Goal: Task Accomplishment & Management: Use online tool/utility

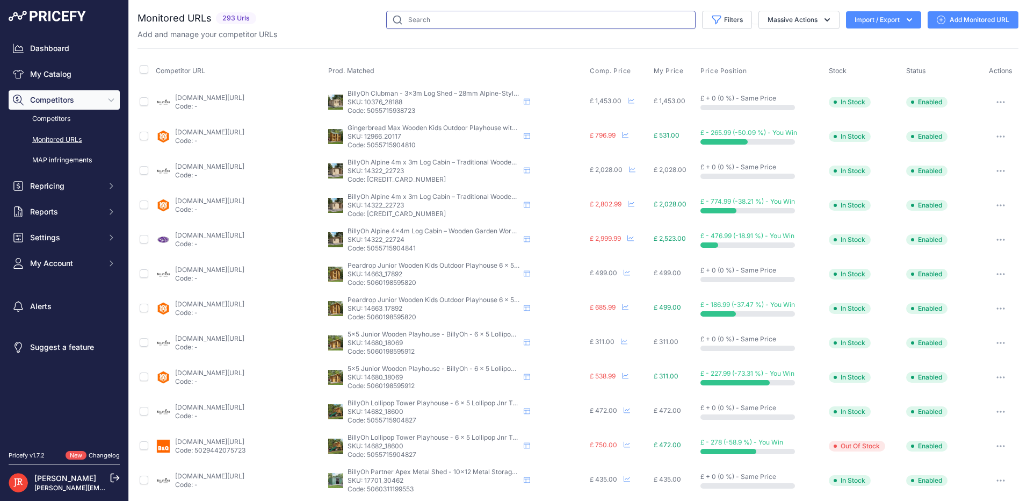
click at [445, 19] on input "text" at bounding box center [540, 20] width 309 height 18
paste input "21816"
type input "21816_34089"
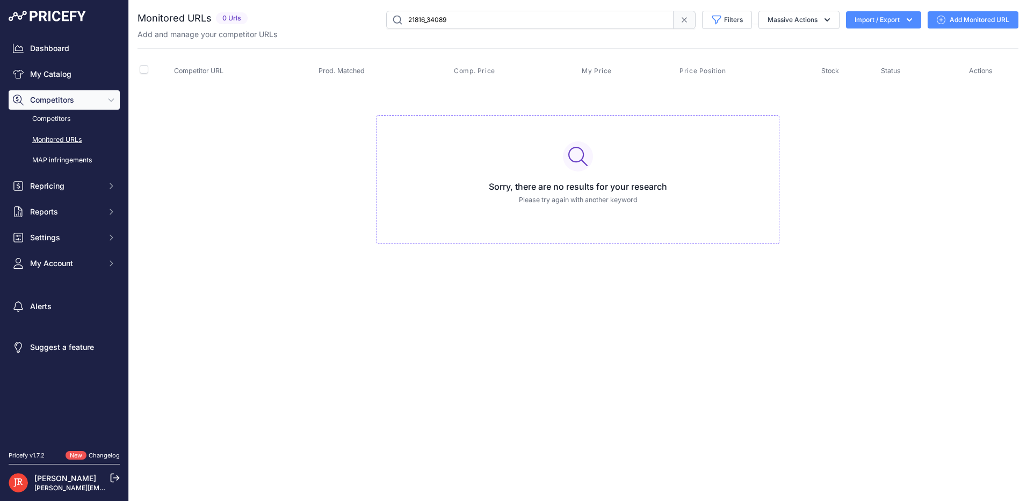
click at [341, 367] on div "Close You are not connected to the internet." at bounding box center [578, 250] width 898 height 501
click at [60, 79] on link "My Catalog" at bounding box center [64, 73] width 111 height 19
drag, startPoint x: 478, startPoint y: 25, endPoint x: 382, endPoint y: 15, distance: 96.2
click at [382, 15] on div "21816_34089 Filters Saved Filters Set None Competitors Cheaper Than Me Competit…" at bounding box center [635, 20] width 767 height 18
click at [230, 159] on td "Sorry, there are no results for your research Please try again with another key…" at bounding box center [578, 174] width 881 height 181
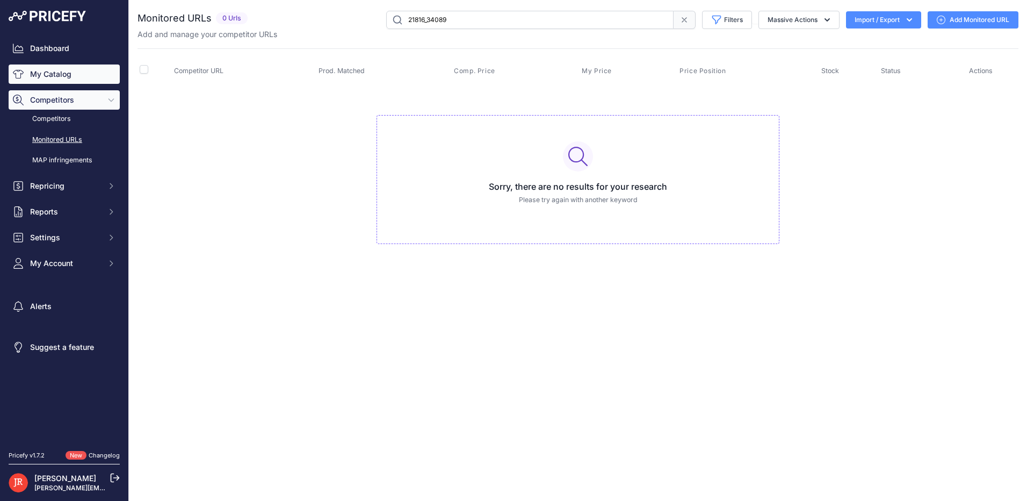
click at [30, 66] on link "My Catalog" at bounding box center [64, 73] width 111 height 19
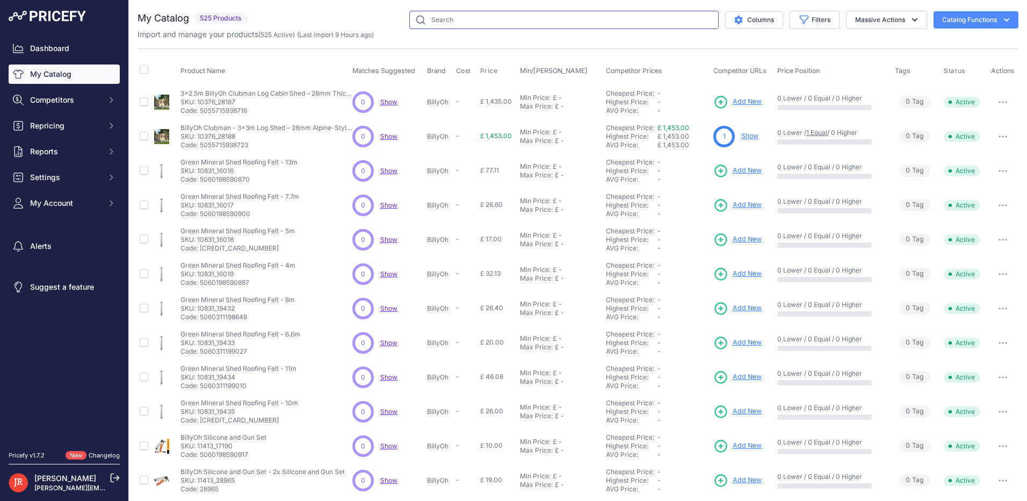
click at [478, 20] on input "text" at bounding box center [563, 20] width 309 height 18
paste input "21816_34089"
type input "21816_34089"
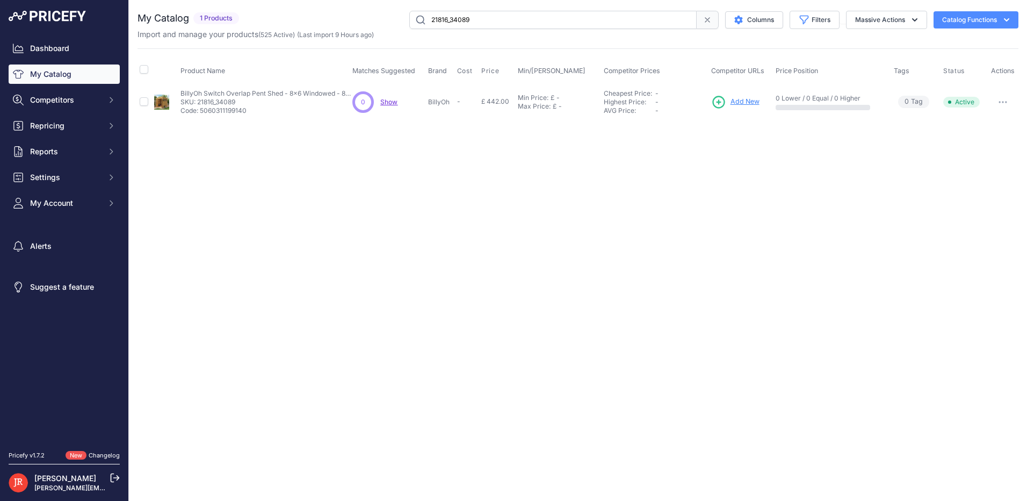
click at [736, 91] on td "Add New" at bounding box center [741, 101] width 64 height 35
click at [738, 99] on span "Add New" at bounding box center [745, 102] width 29 height 10
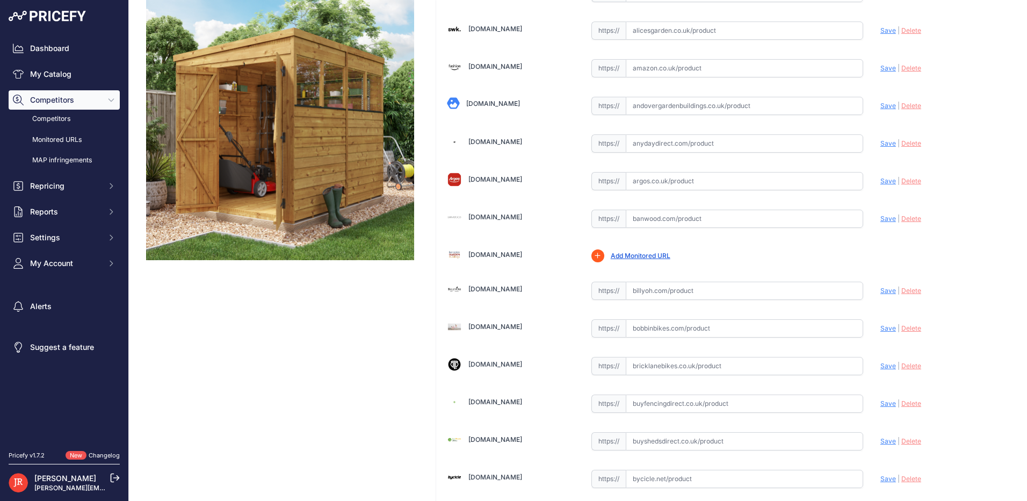
scroll to position [269, 0]
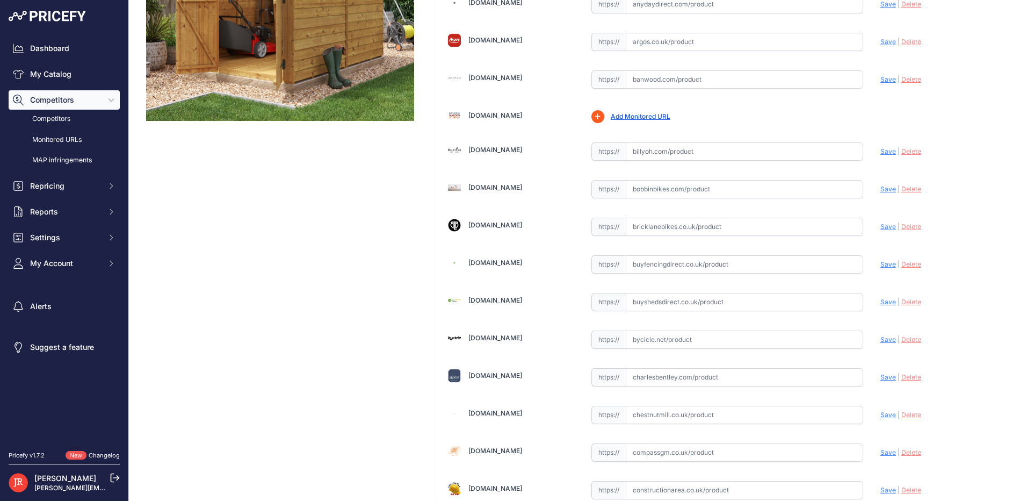
click at [682, 144] on input "text" at bounding box center [744, 151] width 237 height 18
paste input "https://billyoh.com/switch-pent-overlap/34089"
click at [880, 153] on span "Save" at bounding box center [888, 151] width 16 height 8
type input "https://billyoh.com/switch-pent-overlap/34089?prirule_jdsnikfkfjsd=5988"
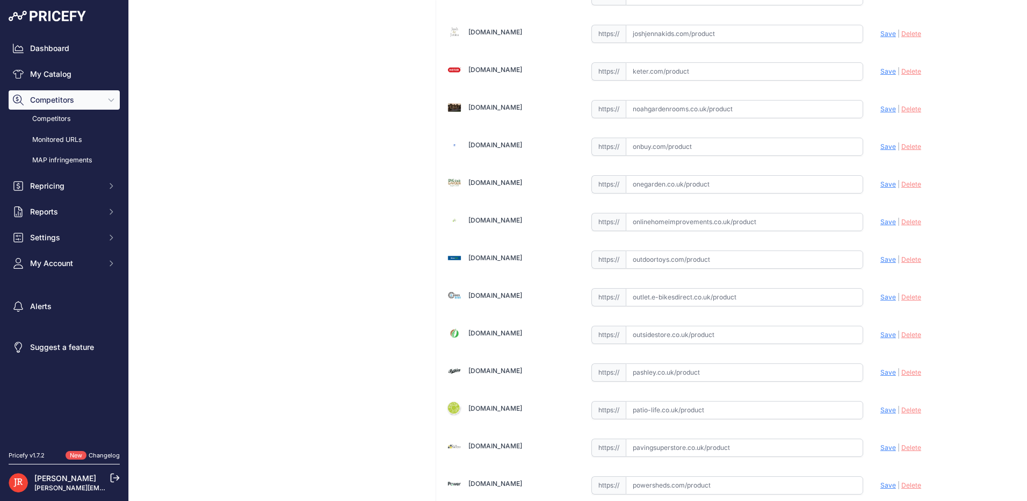
scroll to position [3394, 0]
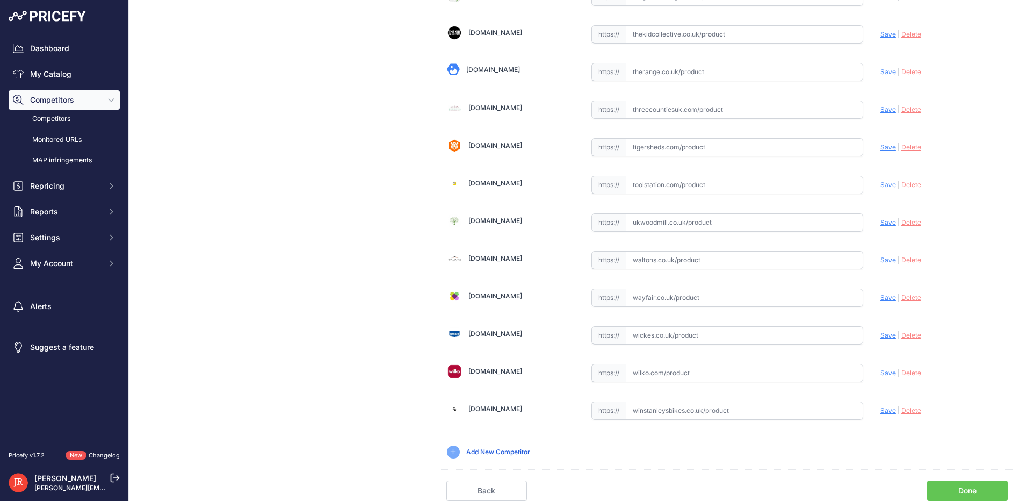
click at [680, 262] on input "text" at bounding box center [744, 260] width 237 height 18
paste input "https://www.waltons.co.uk/products/value-overlap-single-door-pent-shed?_pos=3&_…"
click at [880, 259] on span "Save" at bounding box center [888, 260] width 16 height 8
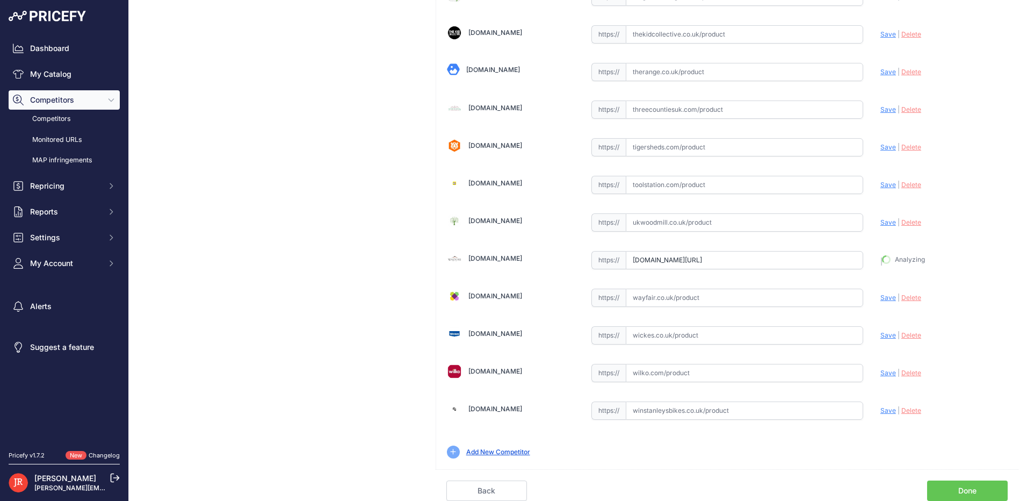
type input "https://www.waltons.co.uk/products/value-overlap-single-door-pent-shed?_pos=3&_…"
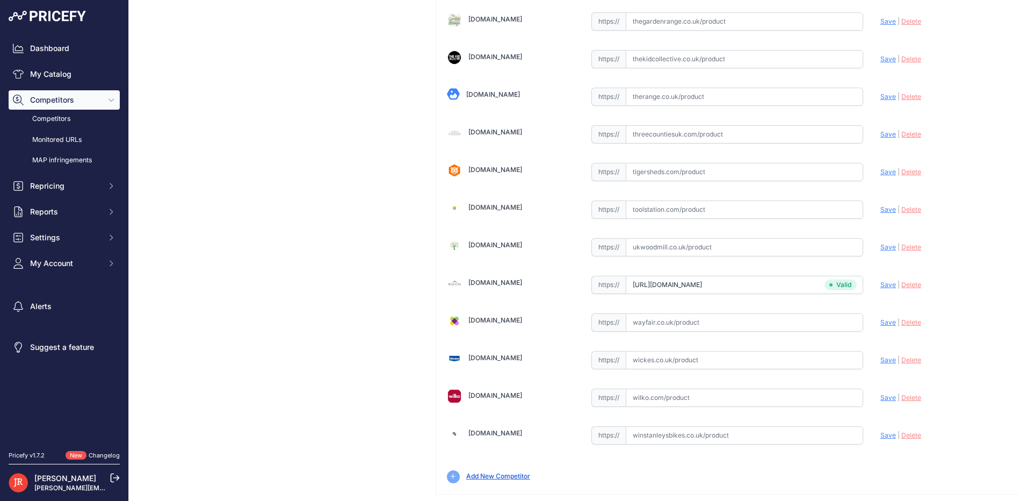
scroll to position [3419, 0]
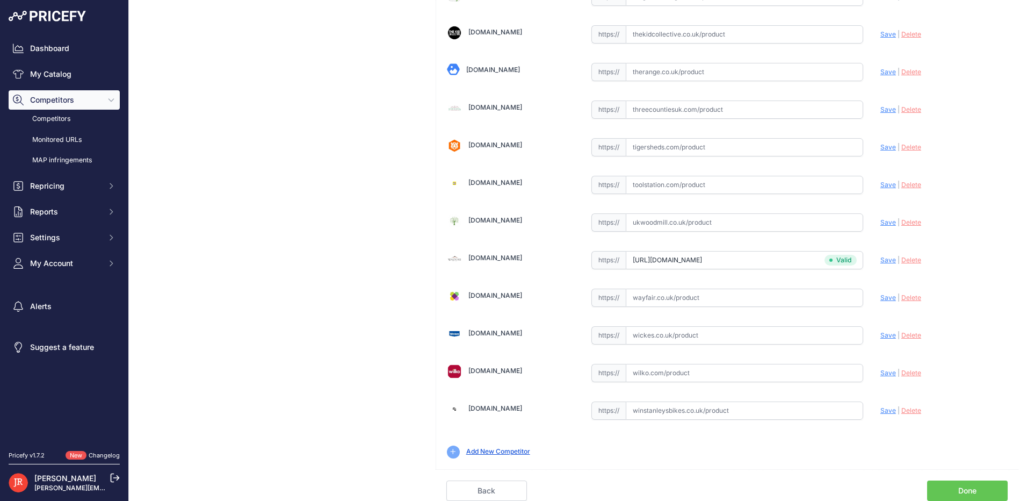
click at [979, 487] on link "Done" at bounding box center [967, 490] width 81 height 20
